Goal: Information Seeking & Learning: Learn about a topic

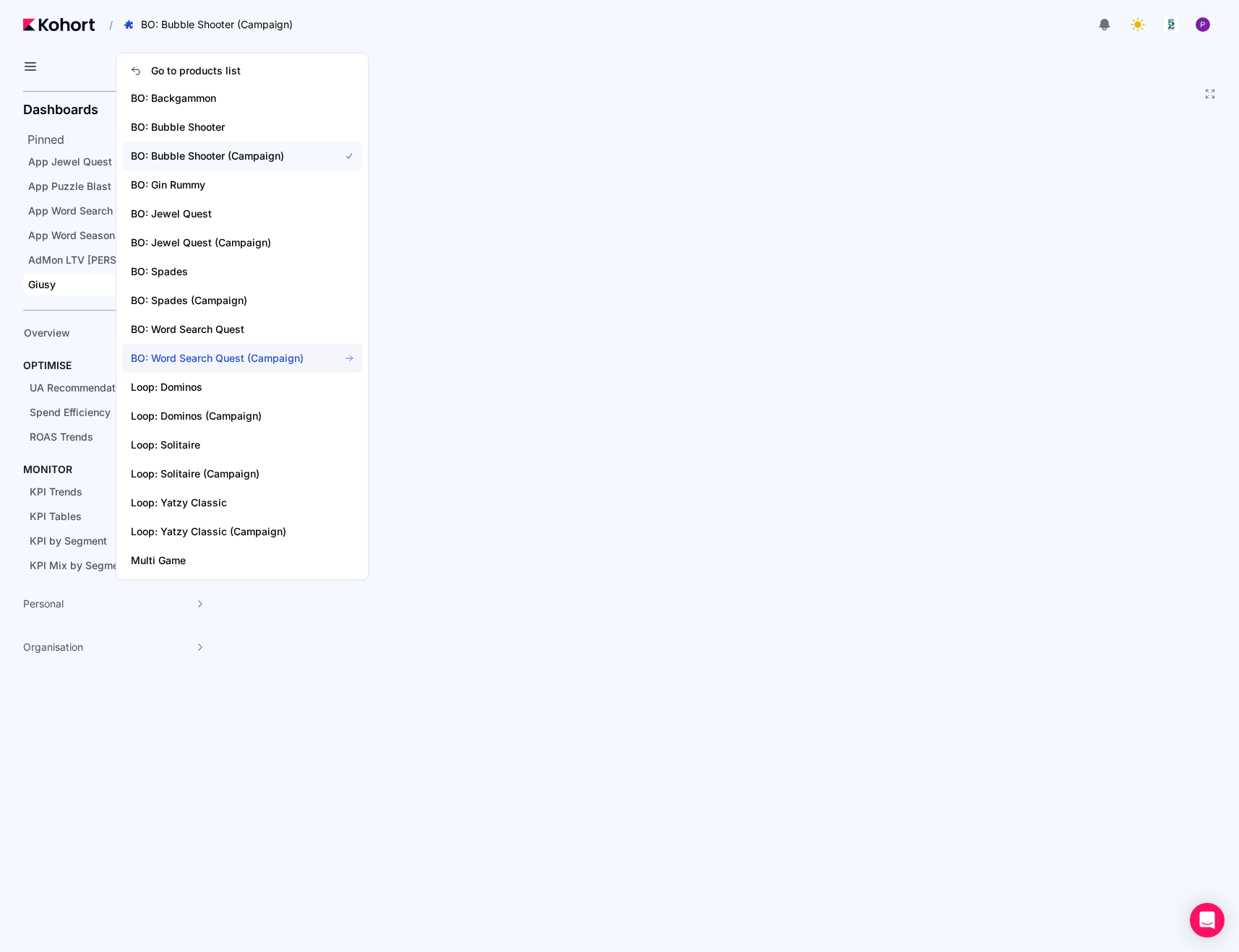
click at [227, 359] on span "BO: Word Search Quest (Campaign)" at bounding box center [226, 358] width 191 height 14
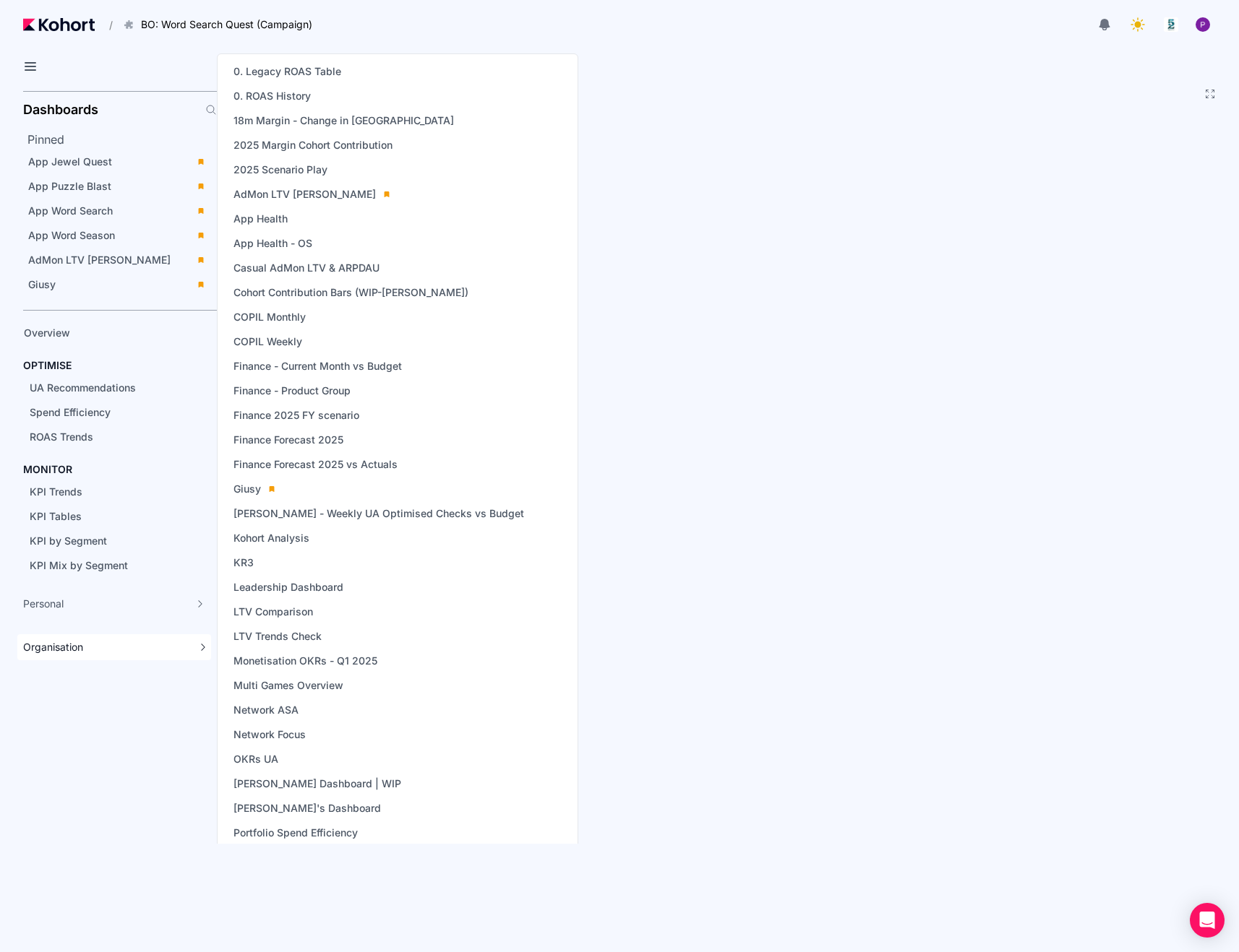
click at [74, 646] on span "Organisation" at bounding box center [53, 647] width 60 height 14
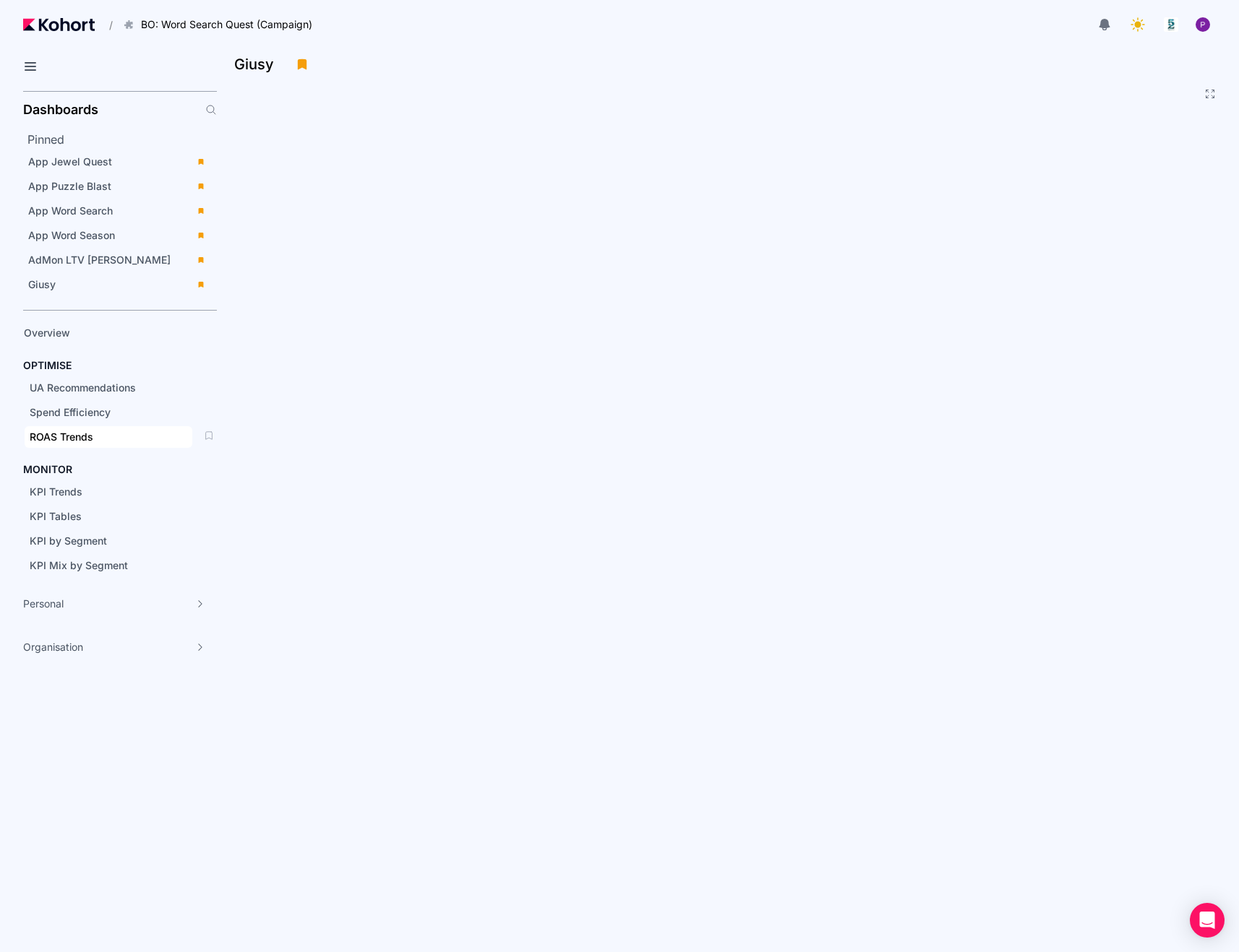
click at [69, 433] on span "ROAS Trends" at bounding box center [62, 436] width 64 height 12
click at [77, 571] on span "KPI Mix by Segment" at bounding box center [79, 565] width 98 height 12
click at [58, 549] on span "KPI by Segment" at bounding box center [109, 541] width 168 height 22
click at [54, 501] on span "KPI Trends" at bounding box center [109, 492] width 168 height 22
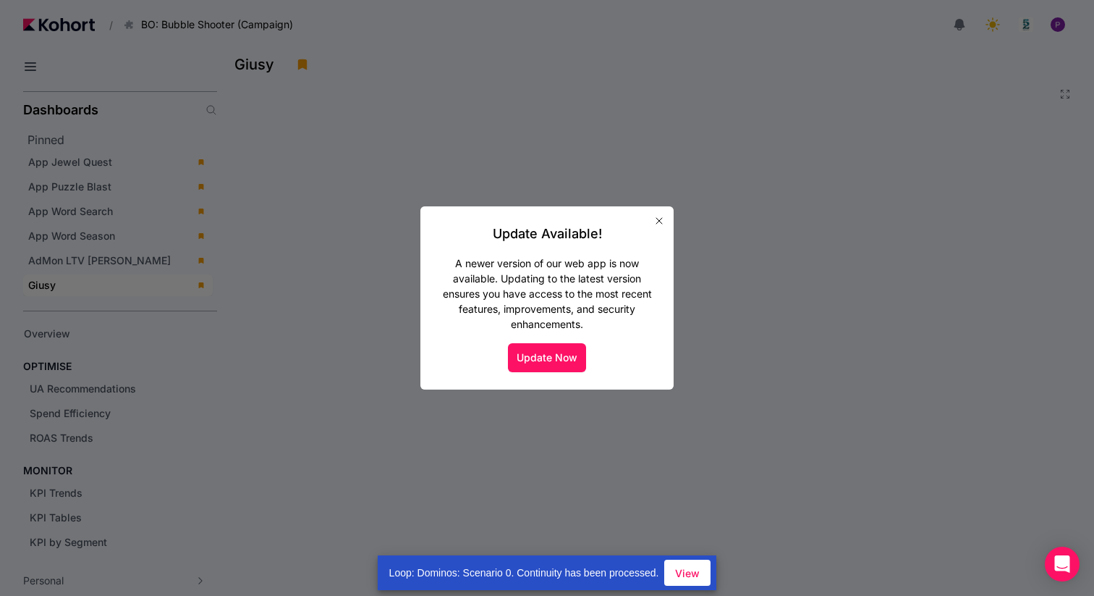
click at [559, 338] on div "Update Available! A newer version of our web app is now available. Updating to …" at bounding box center [547, 298] width 219 height 148
click at [561, 366] on button "Update Now" at bounding box center [547, 357] width 78 height 29
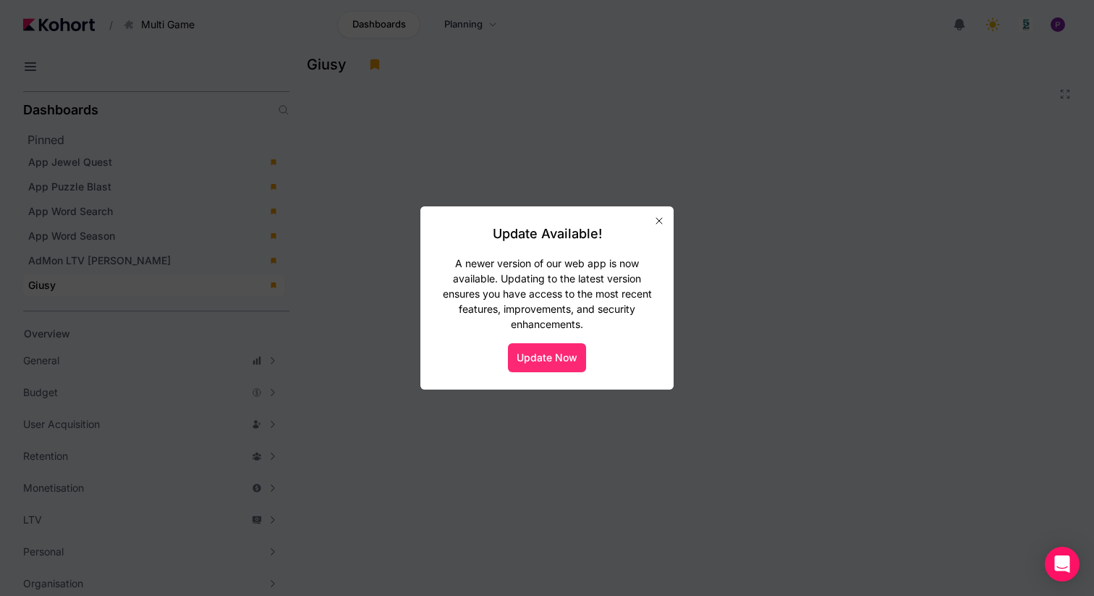
click at [562, 353] on button "Update Now" at bounding box center [547, 357] width 78 height 29
